Goal: Task Accomplishment & Management: Manage account settings

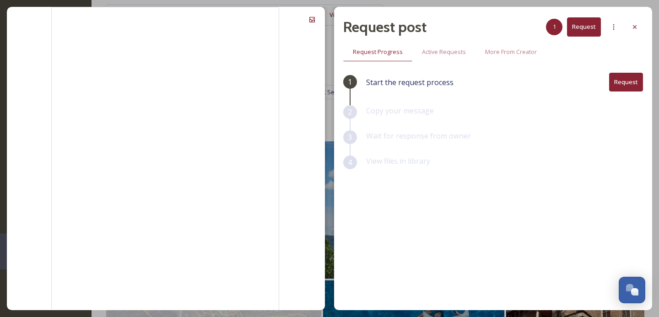
scroll to position [1422, 0]
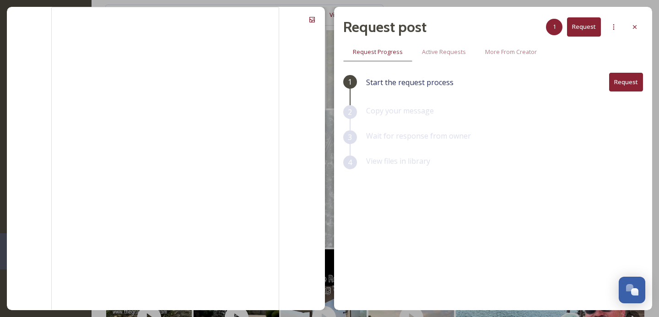
click at [3, 7] on div "Request post 1 Request Request Progress Active Requests More From Creator 1 Sta…" at bounding box center [329, 158] width 659 height 317
click at [635, 28] on icon at bounding box center [634, 26] width 7 height 7
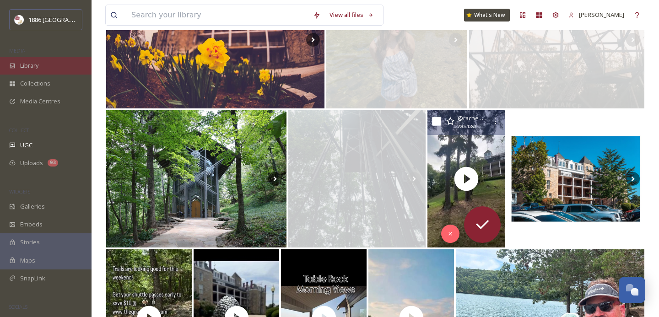
click at [51, 68] on div "Library" at bounding box center [46, 66] width 92 height 18
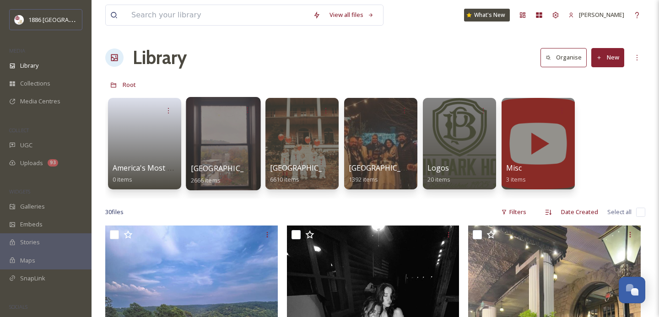
click at [210, 165] on span "[GEOGRAPHIC_DATA]" at bounding box center [228, 168] width 75 height 10
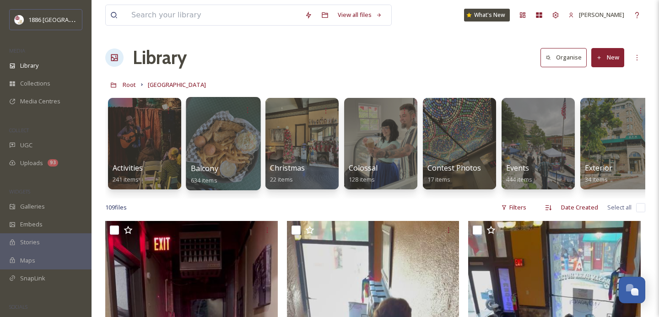
scroll to position [0, 3]
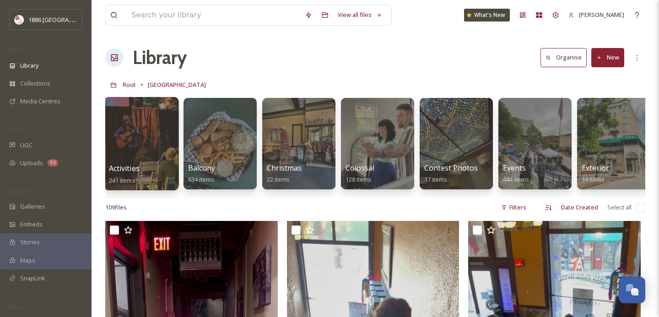
click at [147, 143] on div at bounding box center [141, 143] width 75 height 93
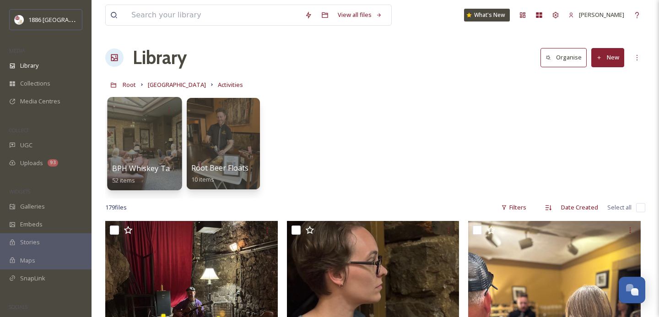
click at [160, 156] on div at bounding box center [144, 143] width 75 height 93
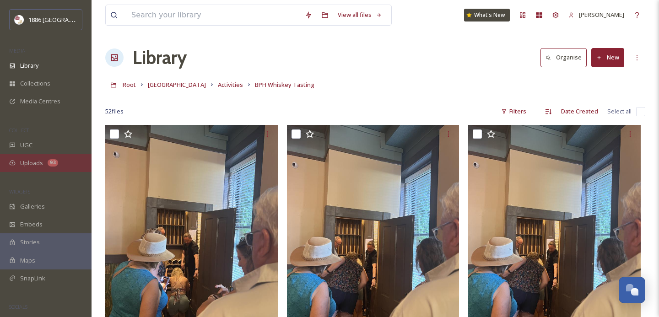
click at [38, 164] on span "Uploads" at bounding box center [31, 163] width 23 height 9
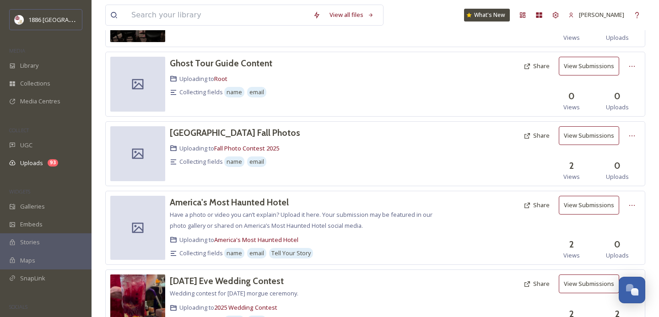
scroll to position [356, 0]
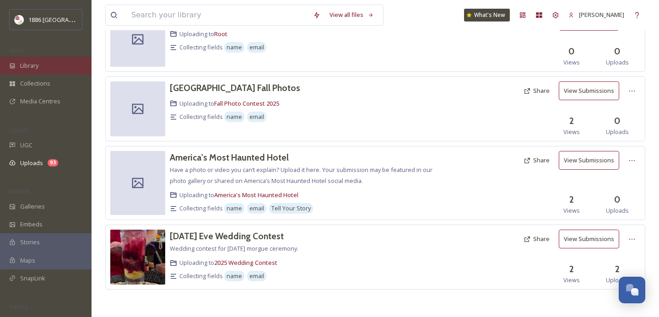
click at [48, 69] on div "Library" at bounding box center [46, 66] width 92 height 18
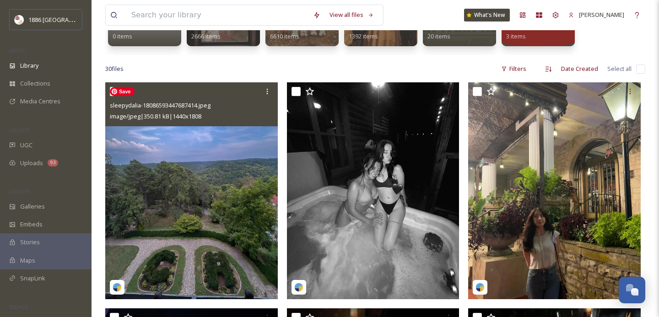
scroll to position [146, 0]
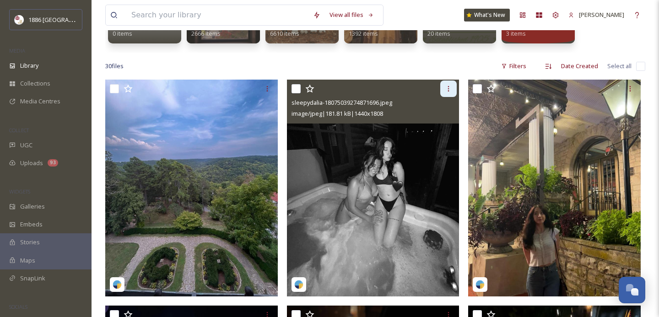
click at [447, 88] on icon at bounding box center [448, 88] width 7 height 7
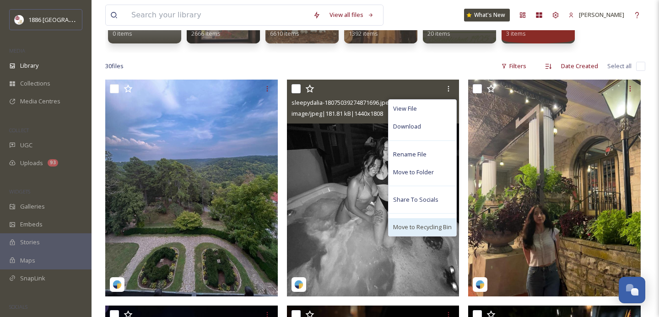
click at [412, 227] on span "Move to Recycling Bin" at bounding box center [422, 227] width 59 height 9
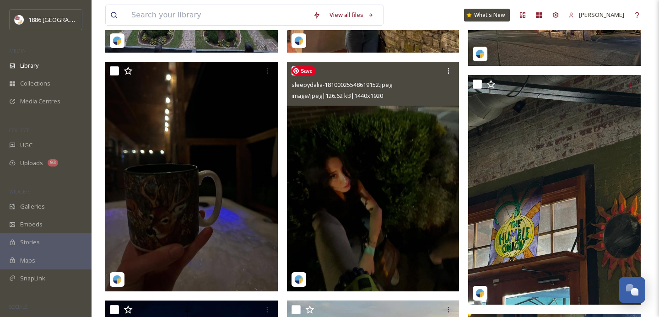
scroll to position [394, 0]
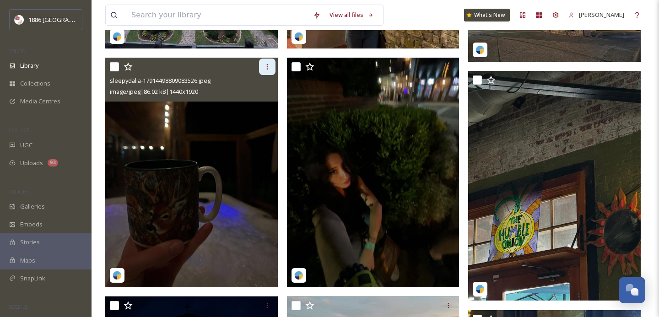
click at [269, 66] on icon at bounding box center [267, 66] width 7 height 7
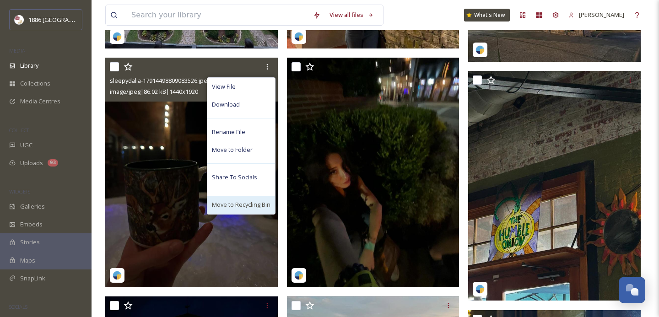
click at [245, 205] on span "Move to Recycling Bin" at bounding box center [241, 204] width 59 height 9
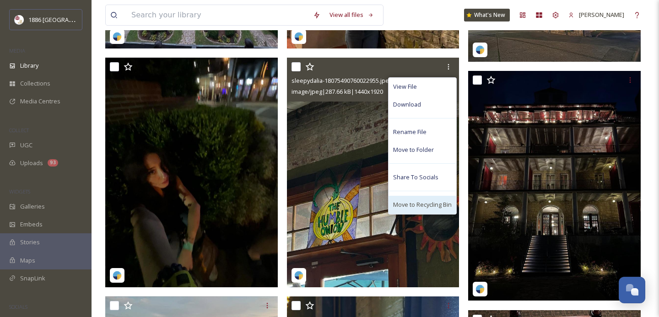
click at [419, 206] on span "Move to Recycling Bin" at bounding box center [422, 204] width 59 height 9
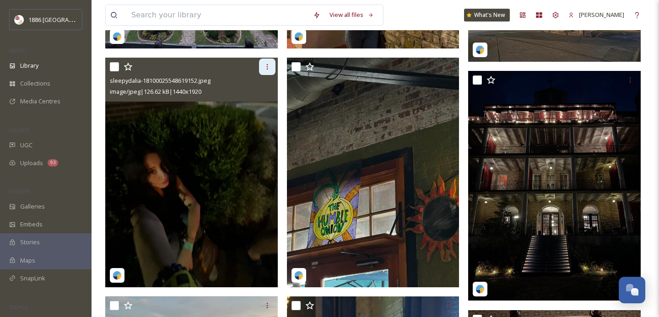
click at [265, 70] on div at bounding box center [267, 67] width 16 height 16
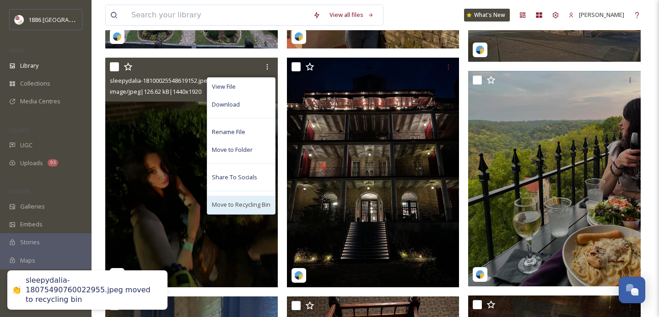
click at [247, 208] on span "Move to Recycling Bin" at bounding box center [241, 204] width 59 height 9
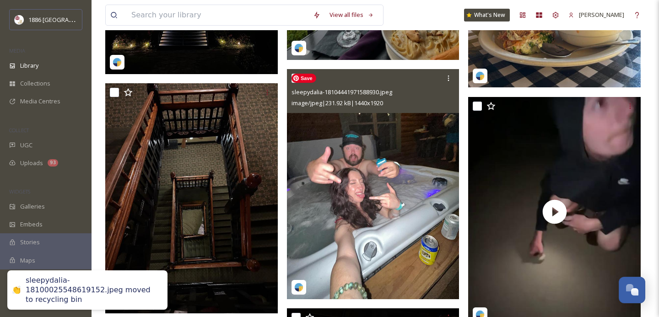
scroll to position [607, 0]
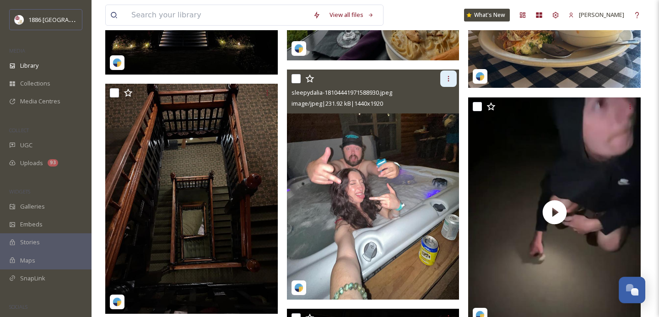
click at [448, 80] on icon at bounding box center [448, 78] width 7 height 7
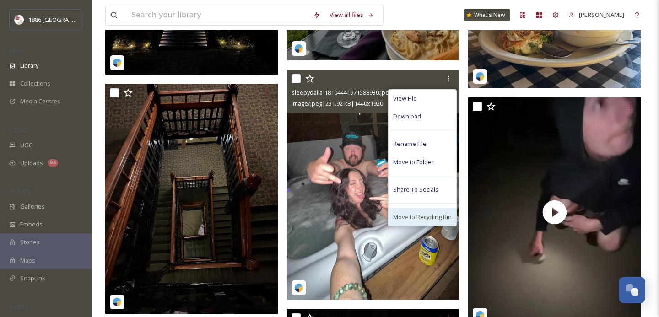
click at [414, 217] on span "Move to Recycling Bin" at bounding box center [422, 217] width 59 height 9
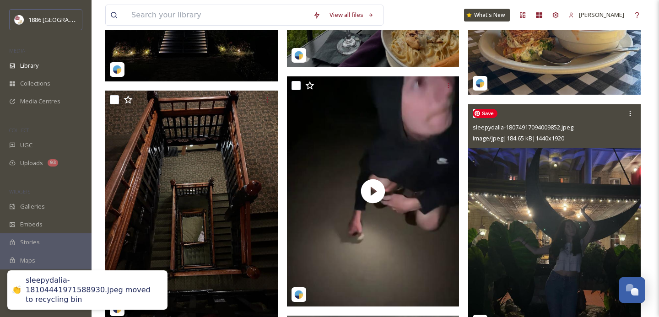
scroll to position [582, 0]
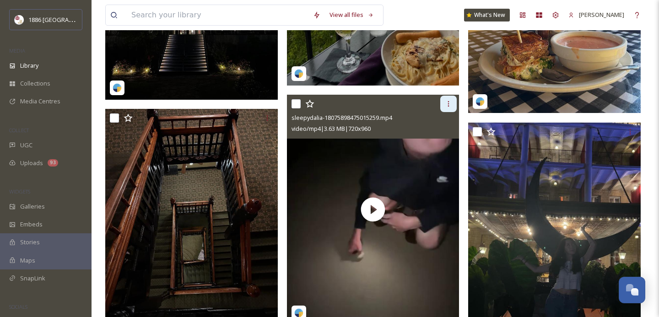
click at [451, 100] on icon at bounding box center [448, 103] width 7 height 7
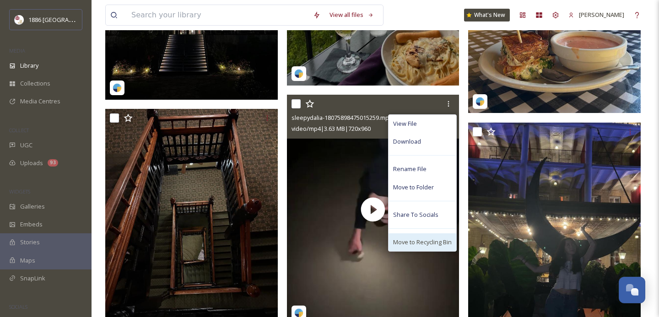
click at [437, 237] on div "Move to Recycling Bin" at bounding box center [422, 242] width 68 height 18
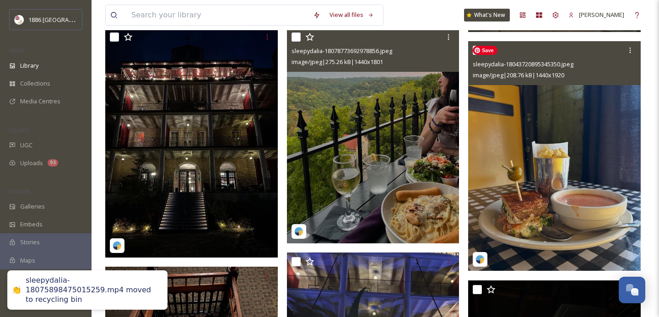
scroll to position [395, 0]
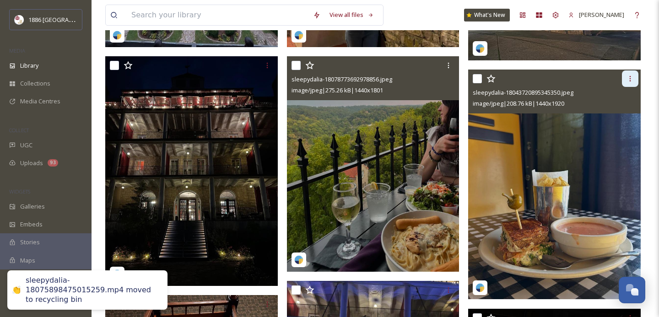
click at [630, 77] on icon at bounding box center [629, 78] width 7 height 7
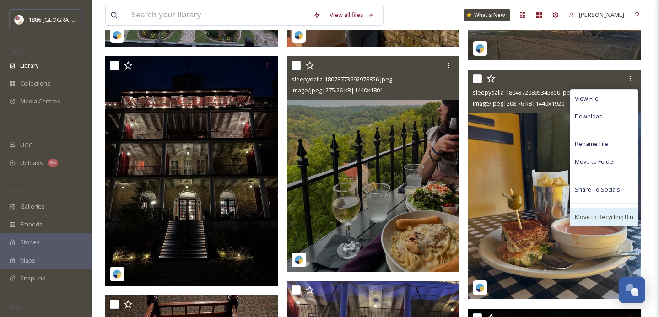
click at [600, 218] on span "Move to Recycling Bin" at bounding box center [604, 217] width 59 height 9
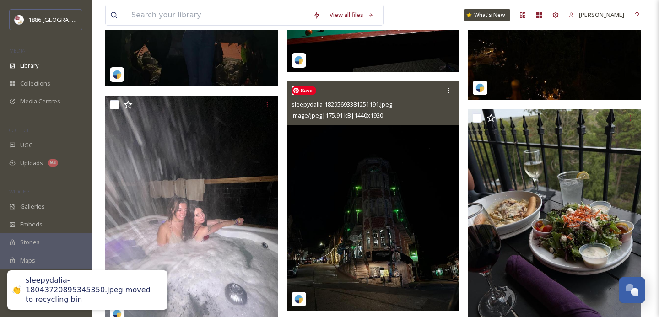
scroll to position [844, 0]
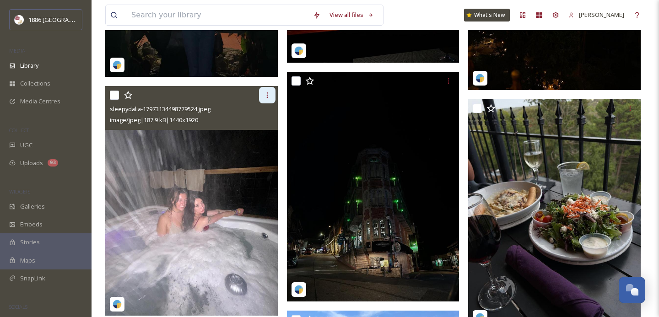
click at [267, 94] on icon at bounding box center [267, 95] width 7 height 7
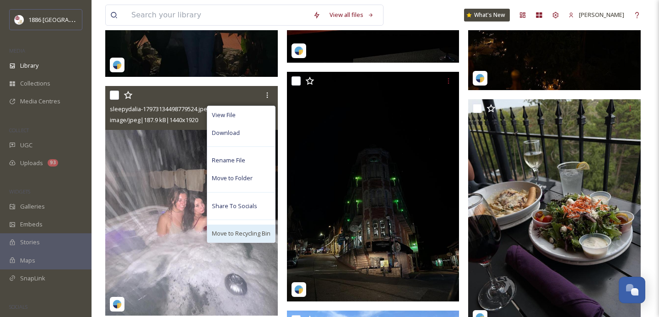
click at [244, 234] on span "Move to Recycling Bin" at bounding box center [241, 233] width 59 height 9
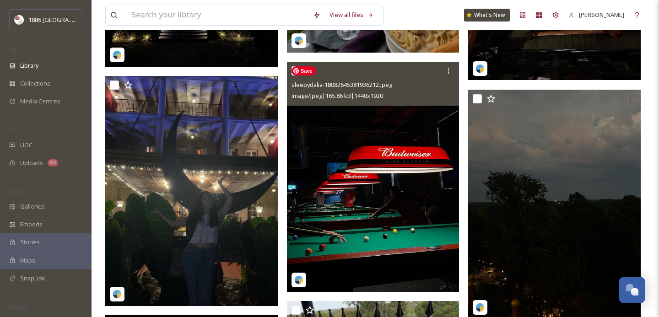
scroll to position [610, 0]
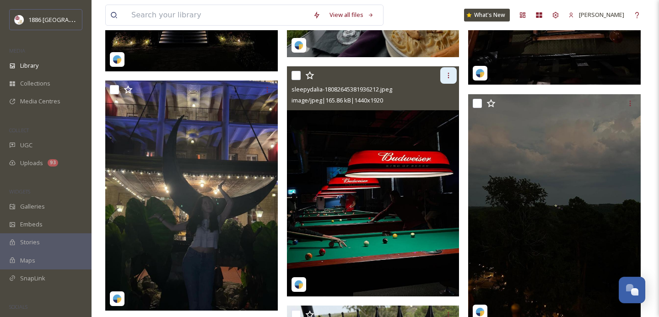
click at [450, 73] on icon at bounding box center [448, 75] width 7 height 7
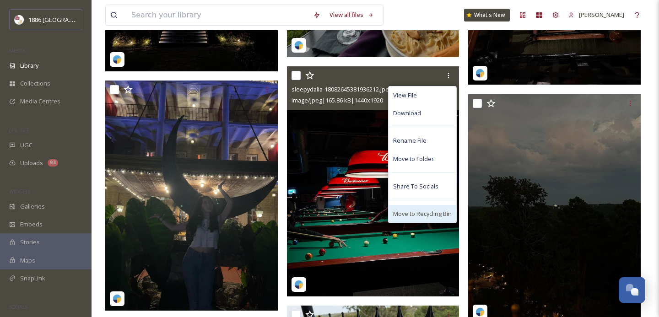
click at [421, 212] on span "Move to Recycling Bin" at bounding box center [422, 214] width 59 height 9
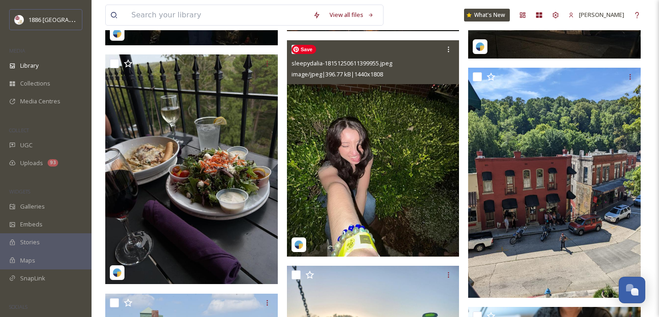
scroll to position [868, 0]
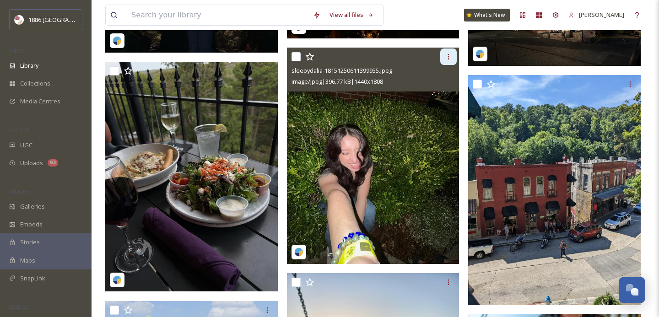
click at [450, 58] on icon at bounding box center [448, 56] width 7 height 7
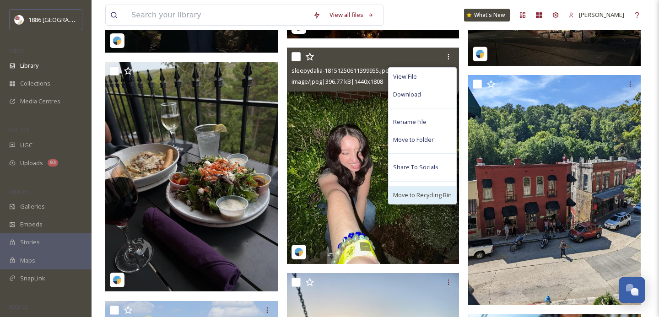
click at [417, 195] on span "Move to Recycling Bin" at bounding box center [422, 195] width 59 height 9
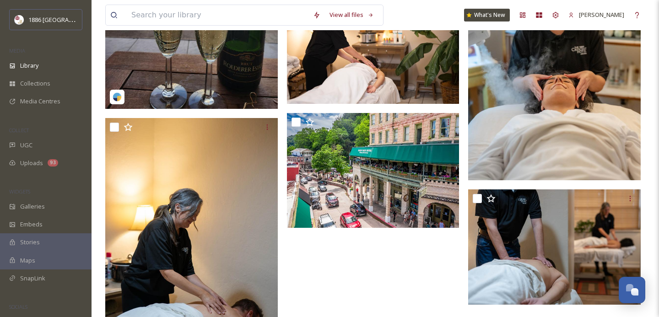
scroll to position [1309, 0]
